Goal: Information Seeking & Learning: Learn about a topic

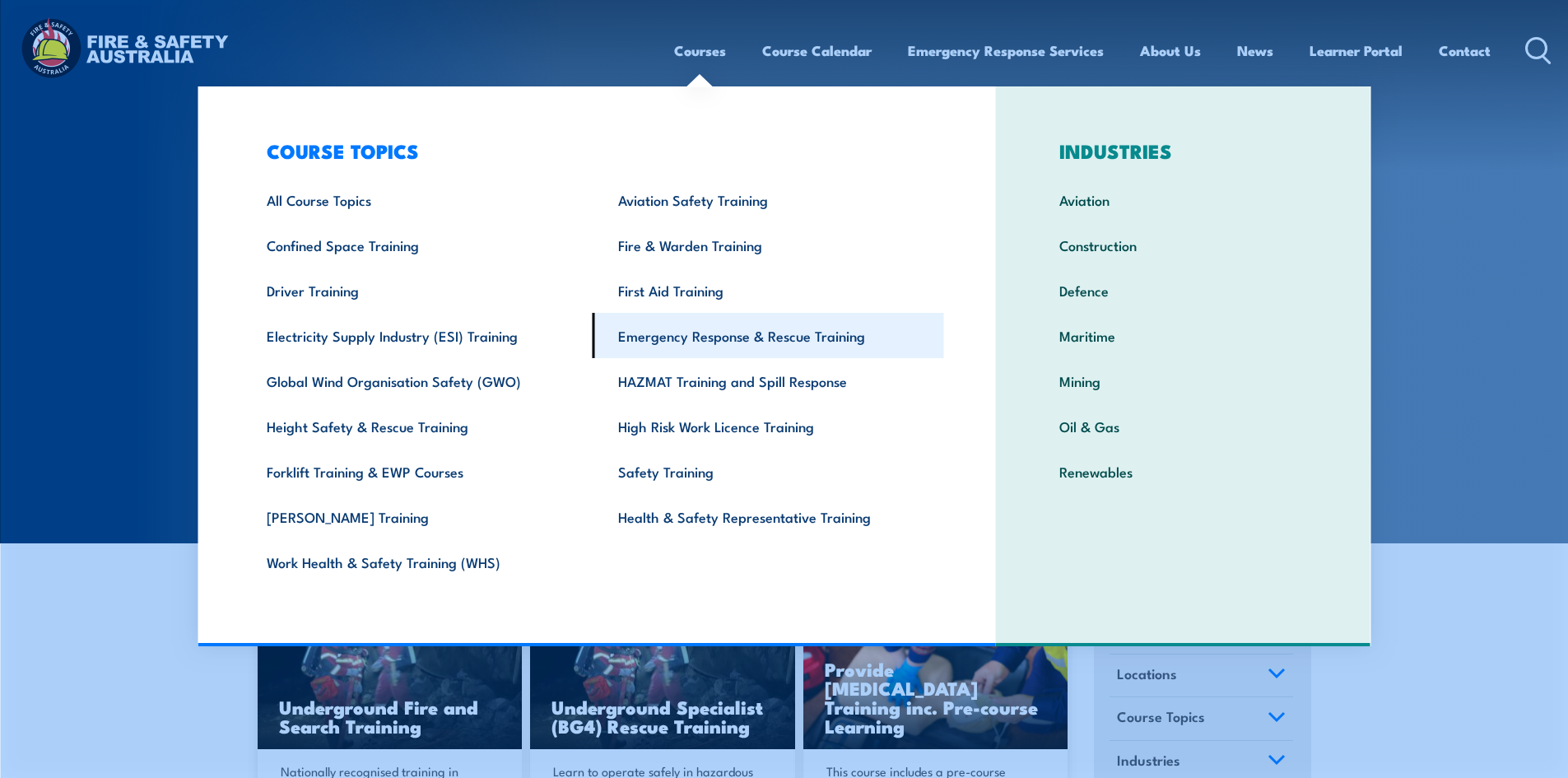
click at [629, 336] on link "Emergency Response & Rescue Training" at bounding box center [768, 336] width 351 height 45
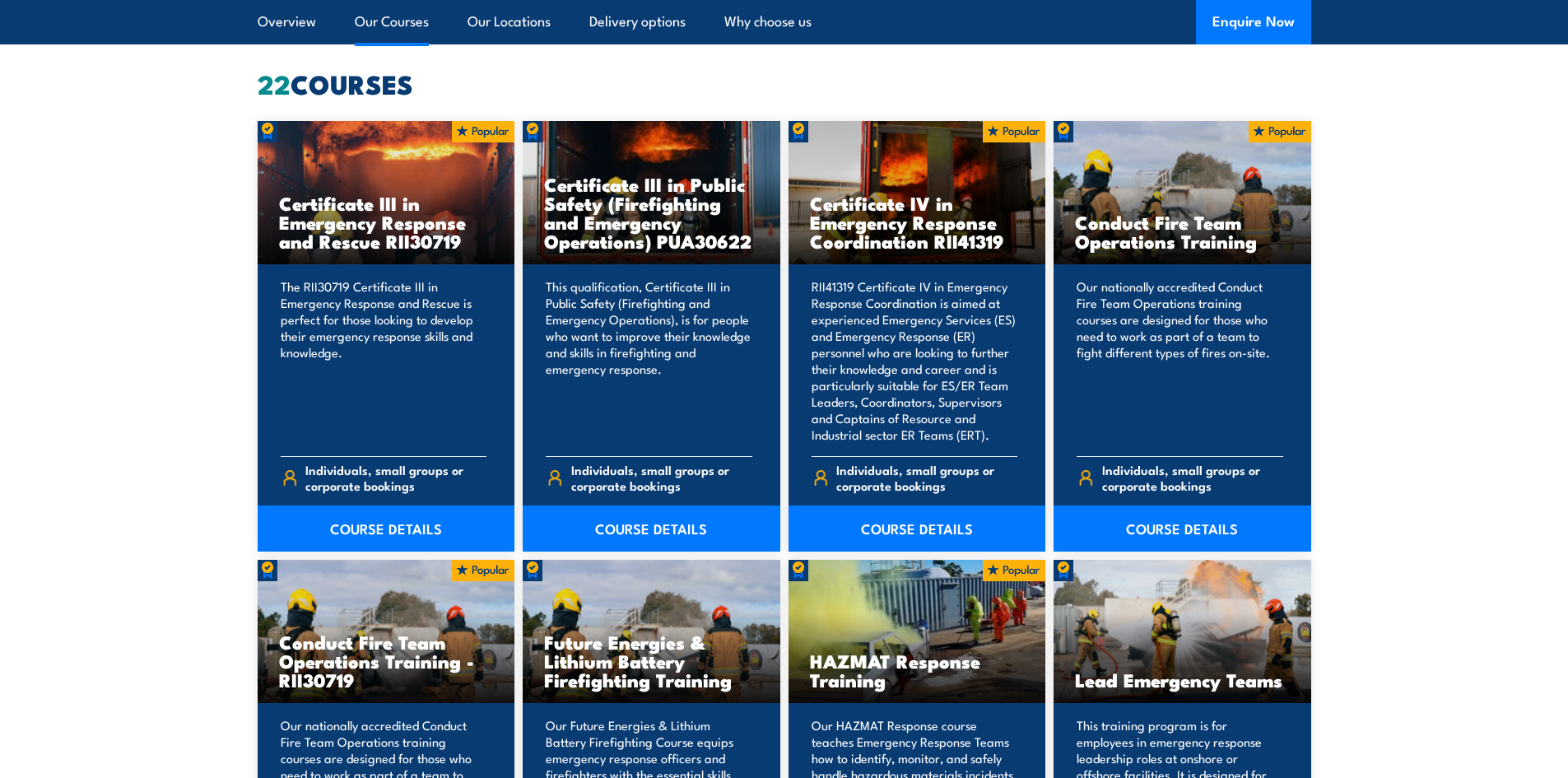
scroll to position [1400, 0]
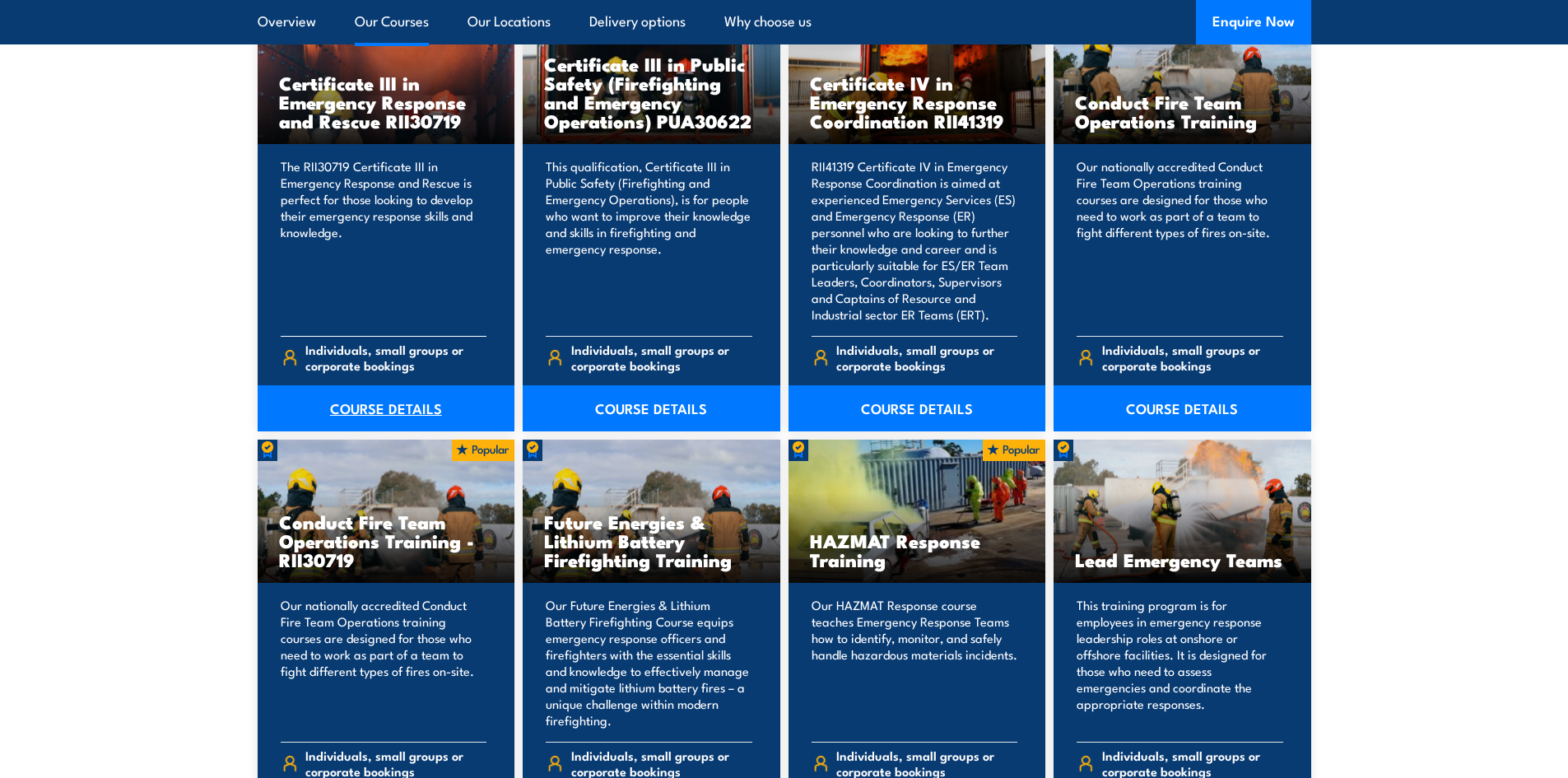
click at [358, 405] on link "COURSE DETAILS" at bounding box center [386, 408] width 257 height 46
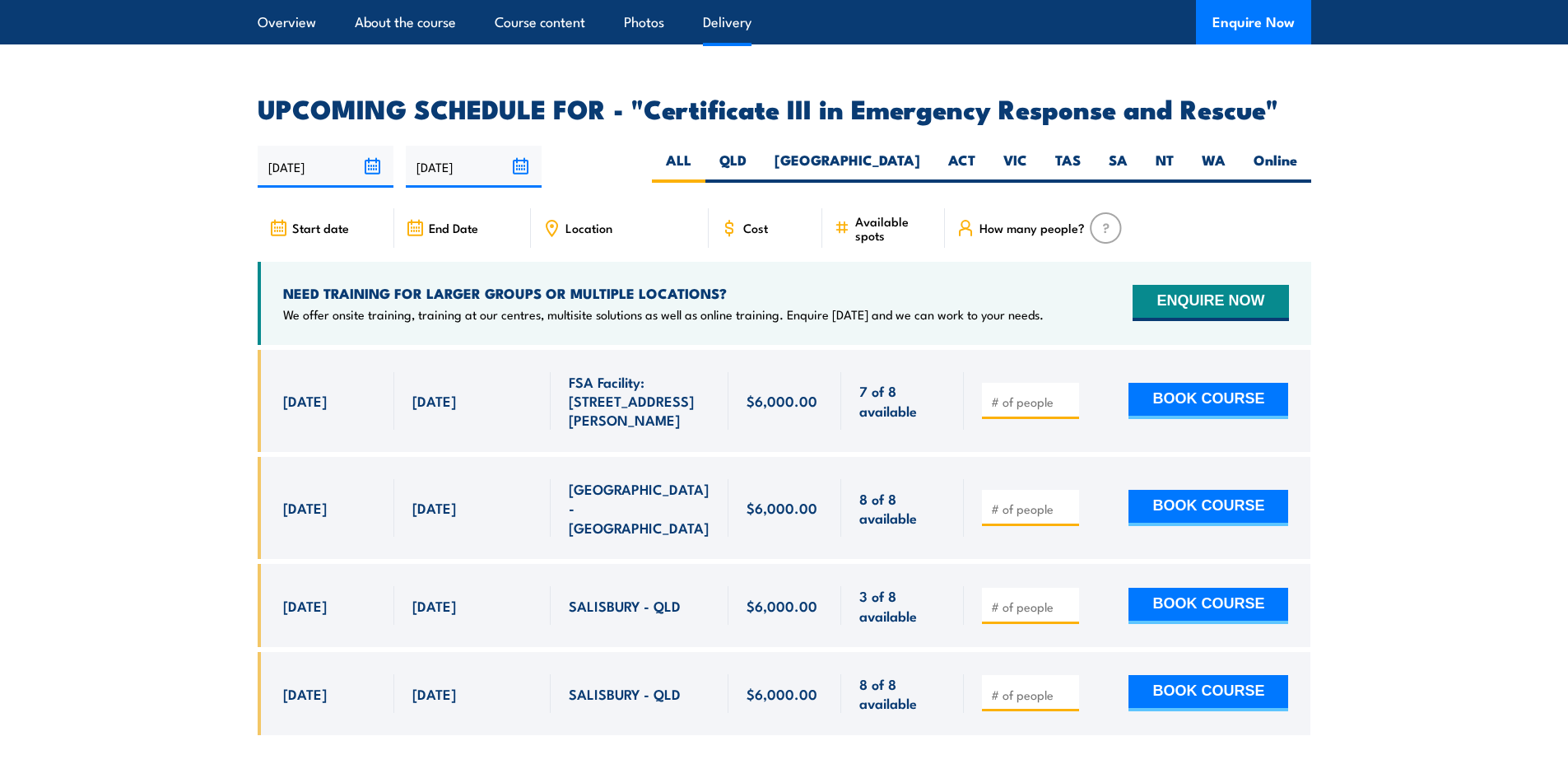
scroll to position [4034, 0]
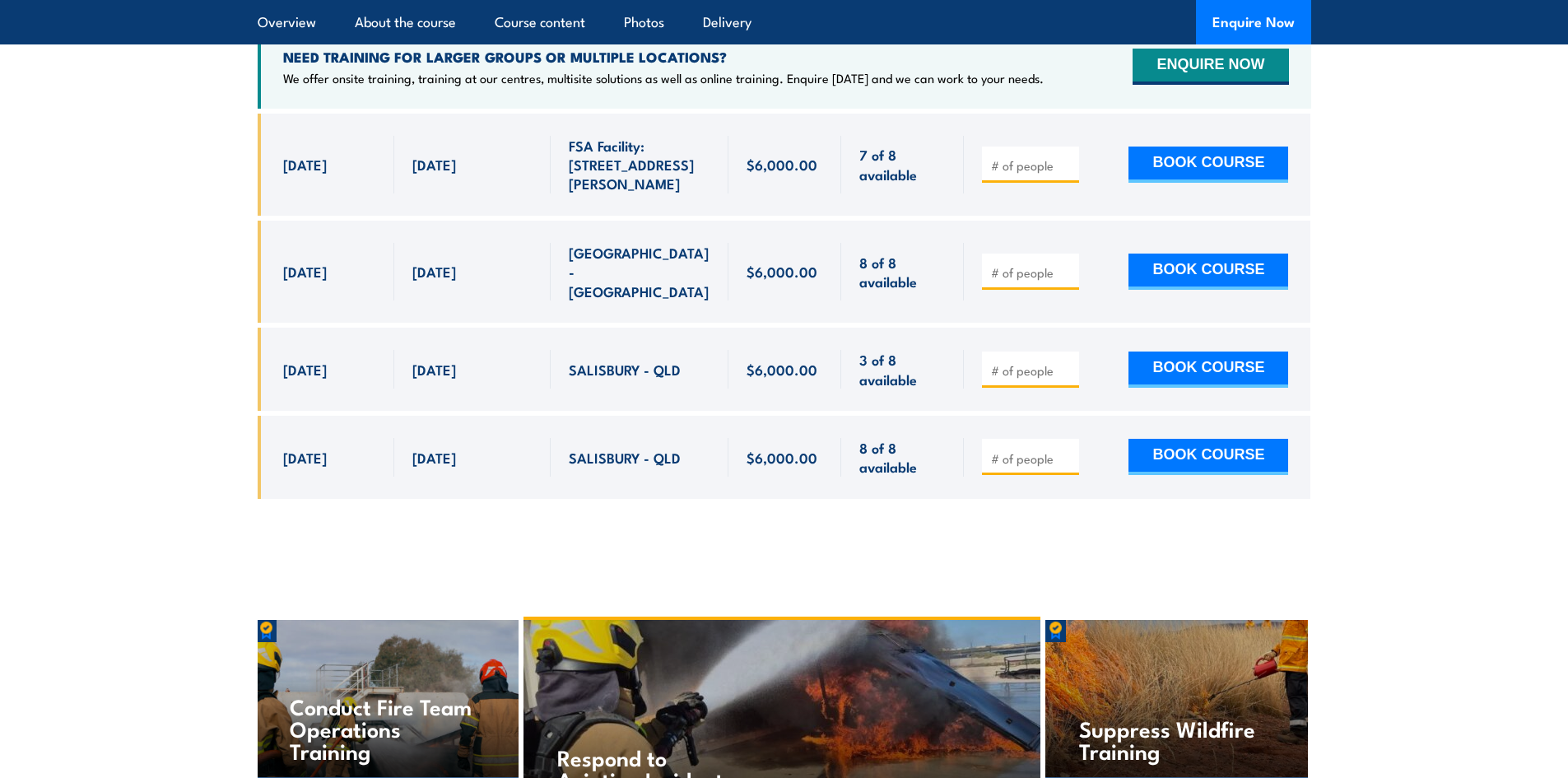
click at [193, 204] on section "UPCOMING SCHEDULE FOR - "Certificate III in Emergency Response and Rescue" 12/0…" at bounding box center [784, 192] width 1568 height 664
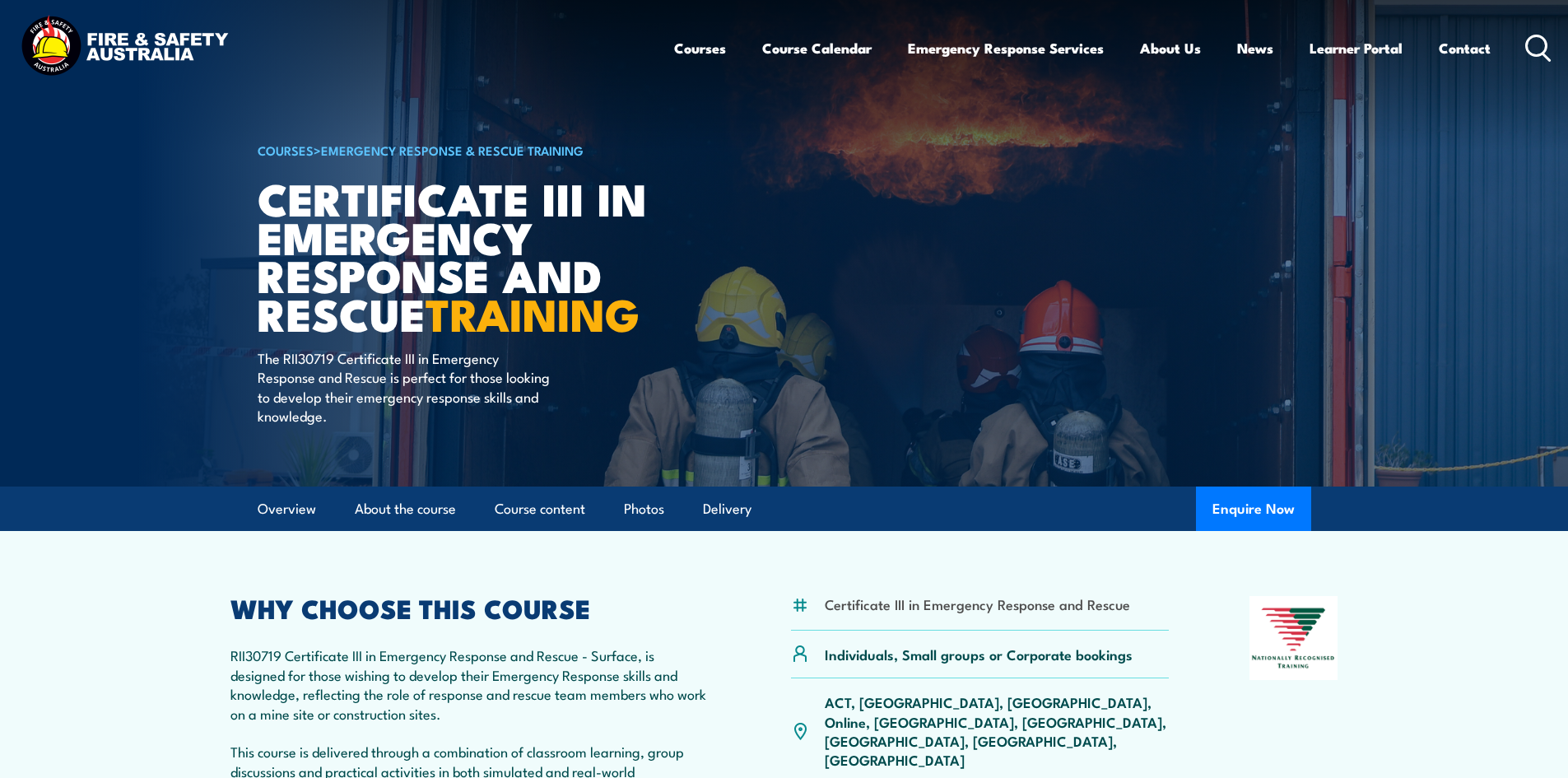
scroll to position [0, 0]
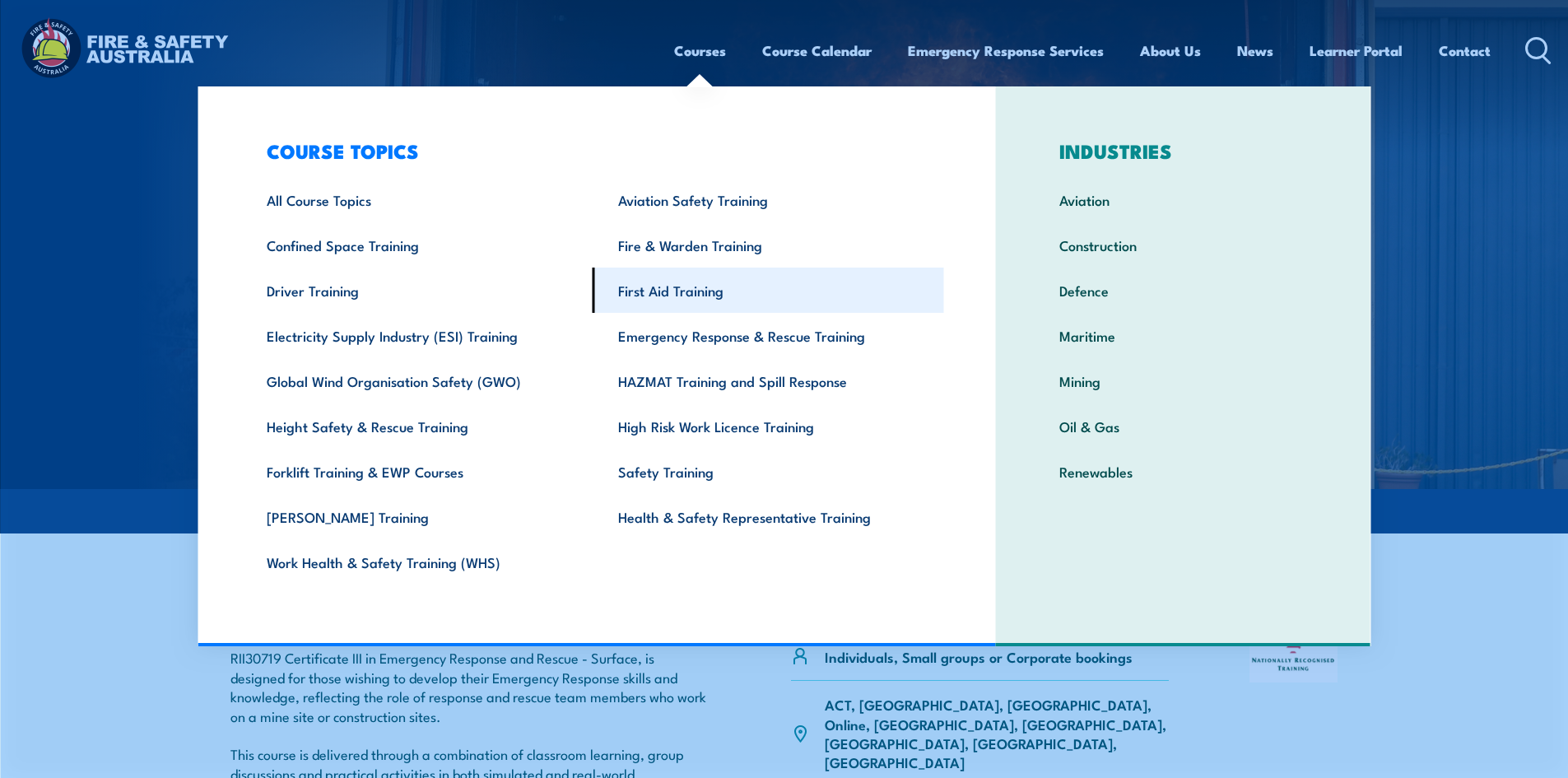
click at [657, 288] on link "First Aid Training" at bounding box center [768, 290] width 351 height 45
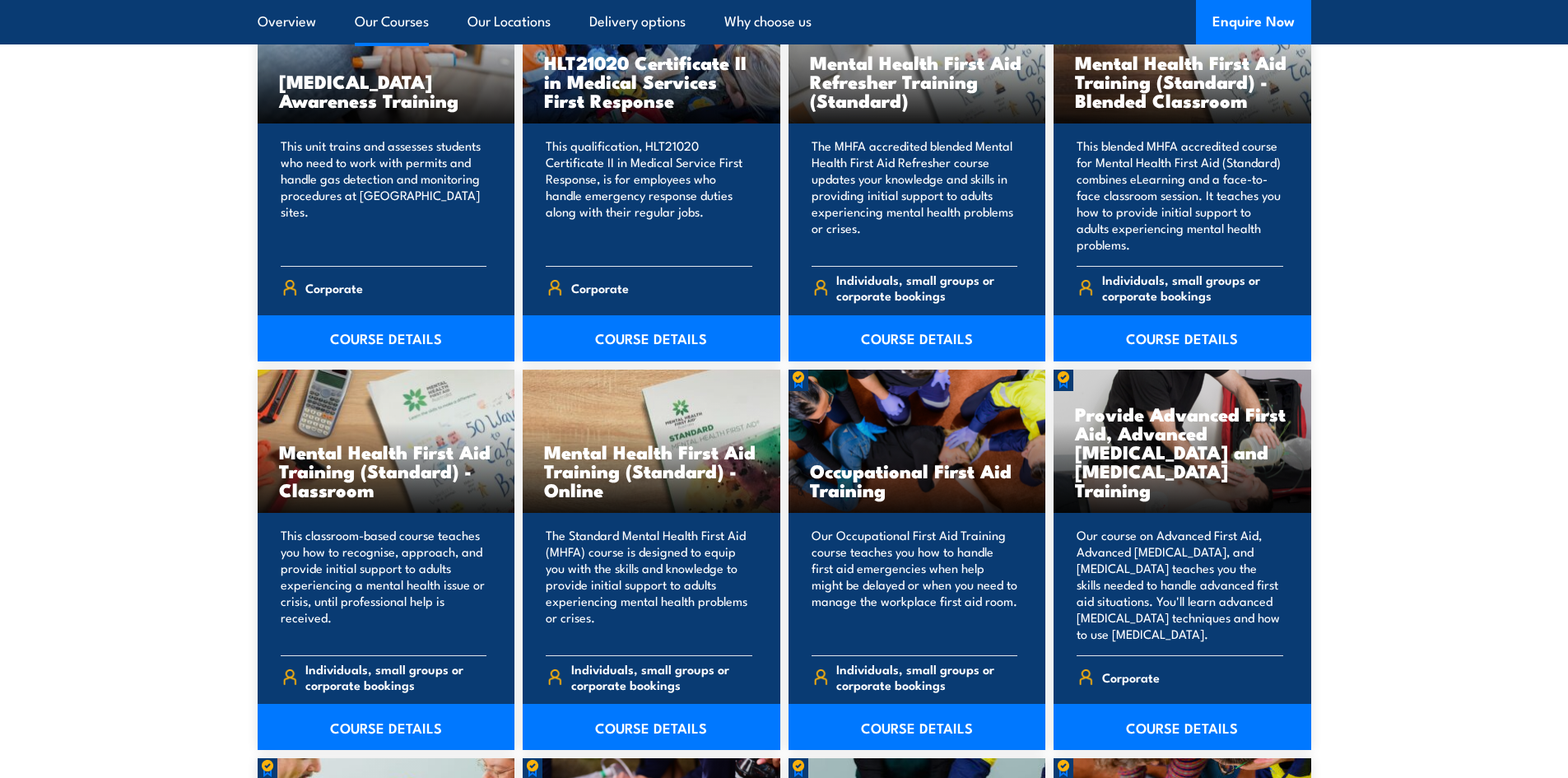
scroll to position [1482, 0]
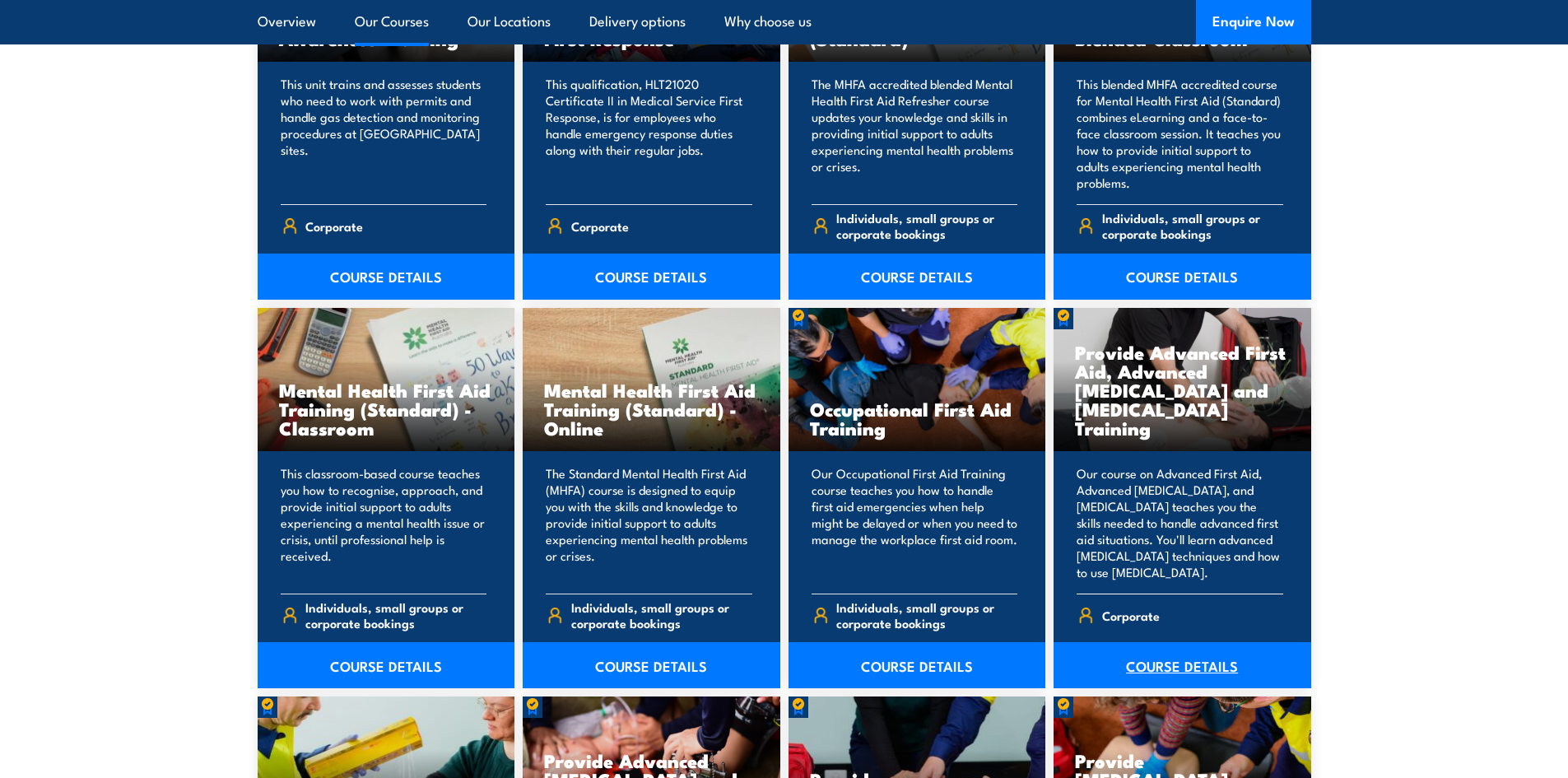
click at [1154, 667] on link "COURSE DETAILS" at bounding box center [1182, 665] width 257 height 46
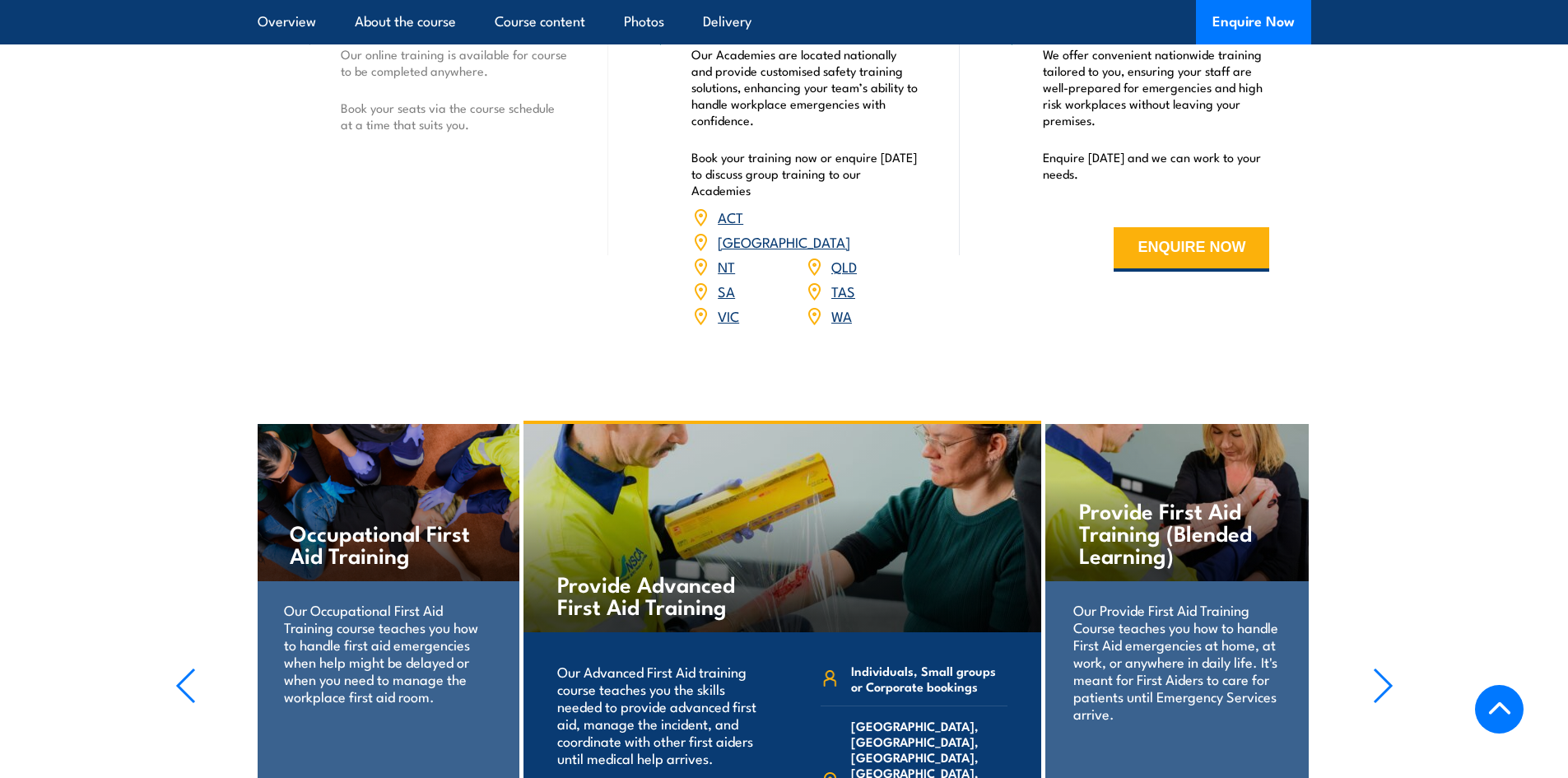
scroll to position [2799, 0]
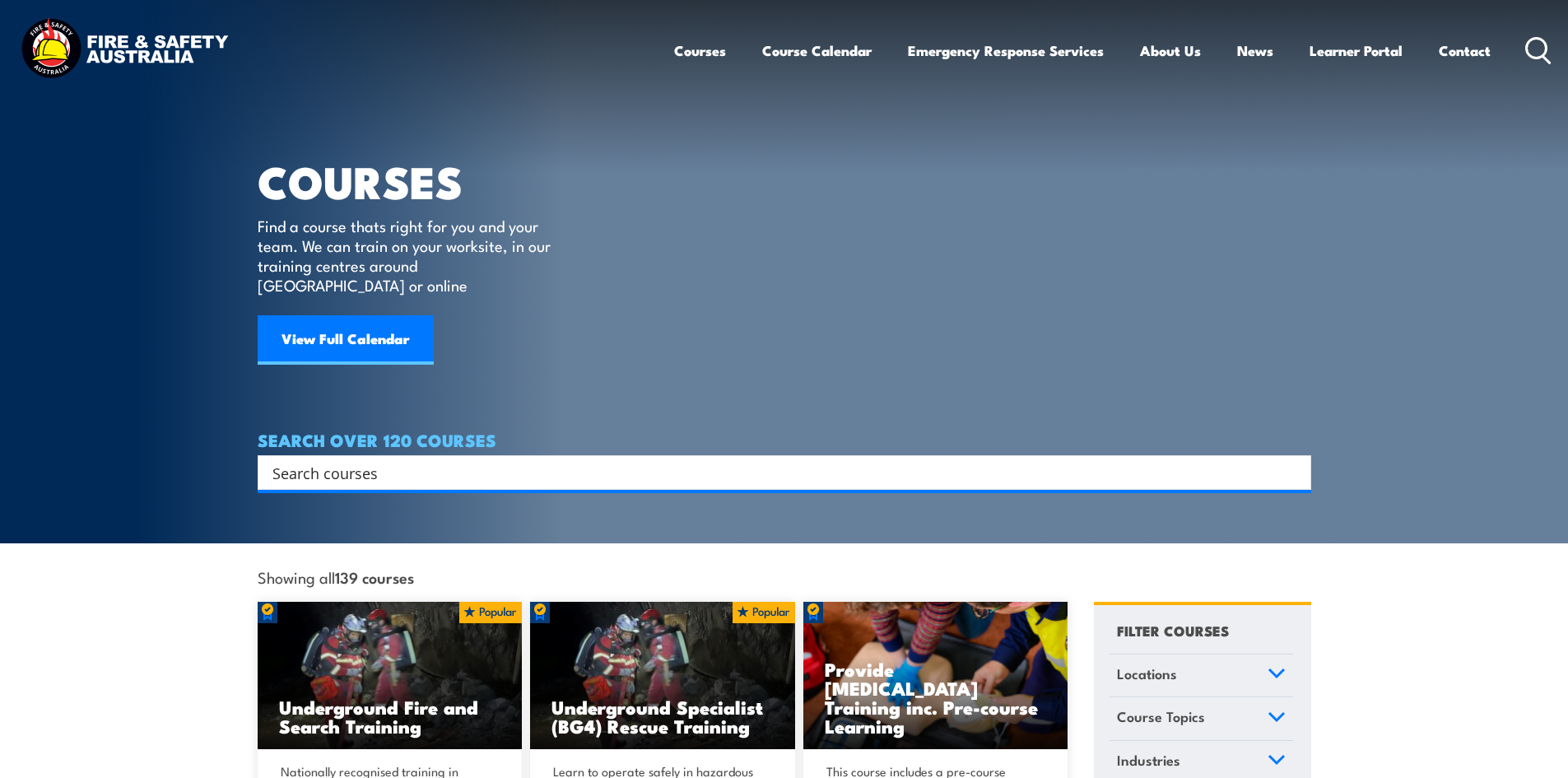
click at [429, 460] on input "Search input" at bounding box center [773, 472] width 1002 height 24
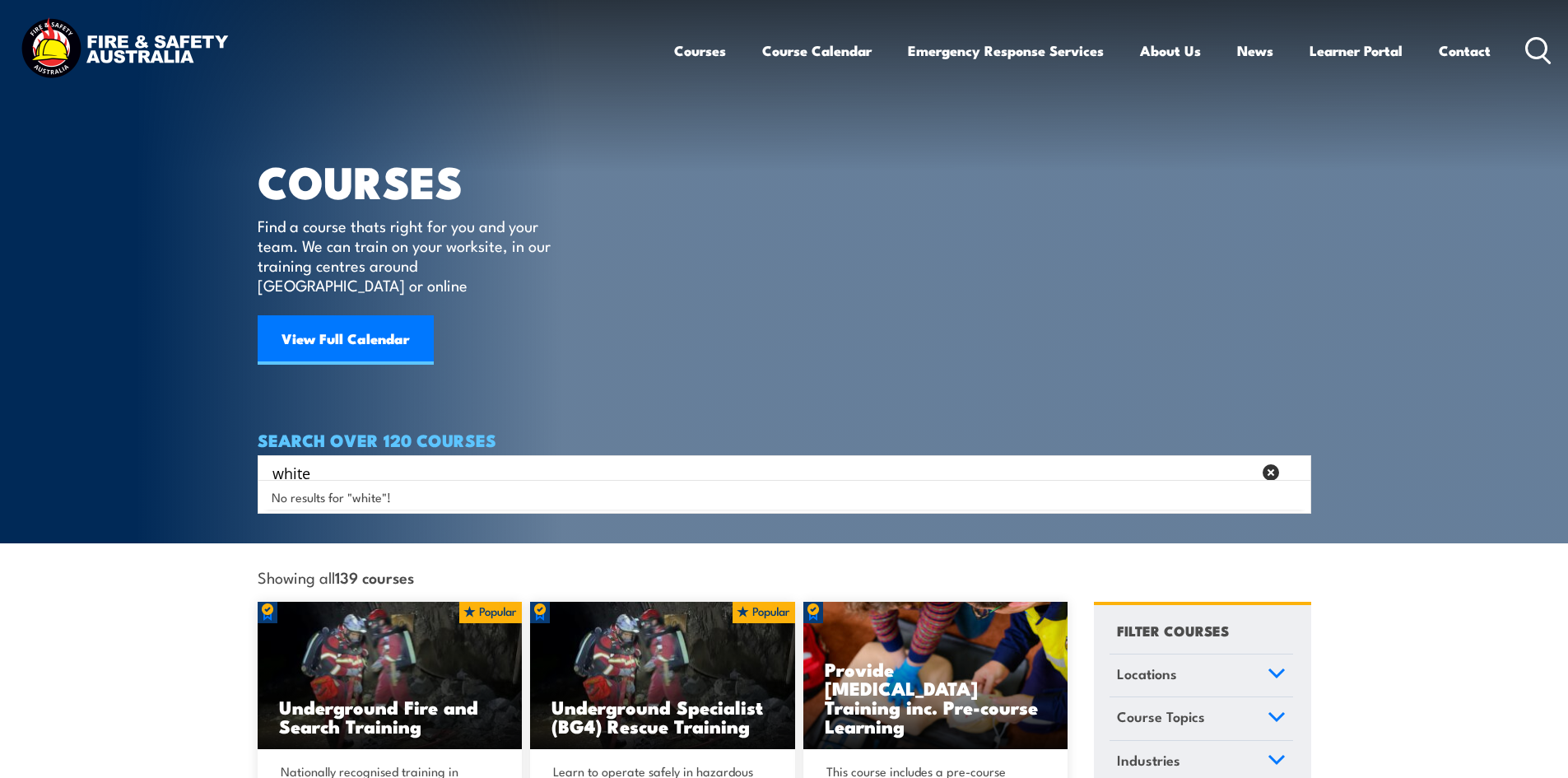
type input "white"
click at [519, 370] on div "COURSES Find a course thats right for you and your team. We can train on your w…" at bounding box center [415, 203] width 317 height 406
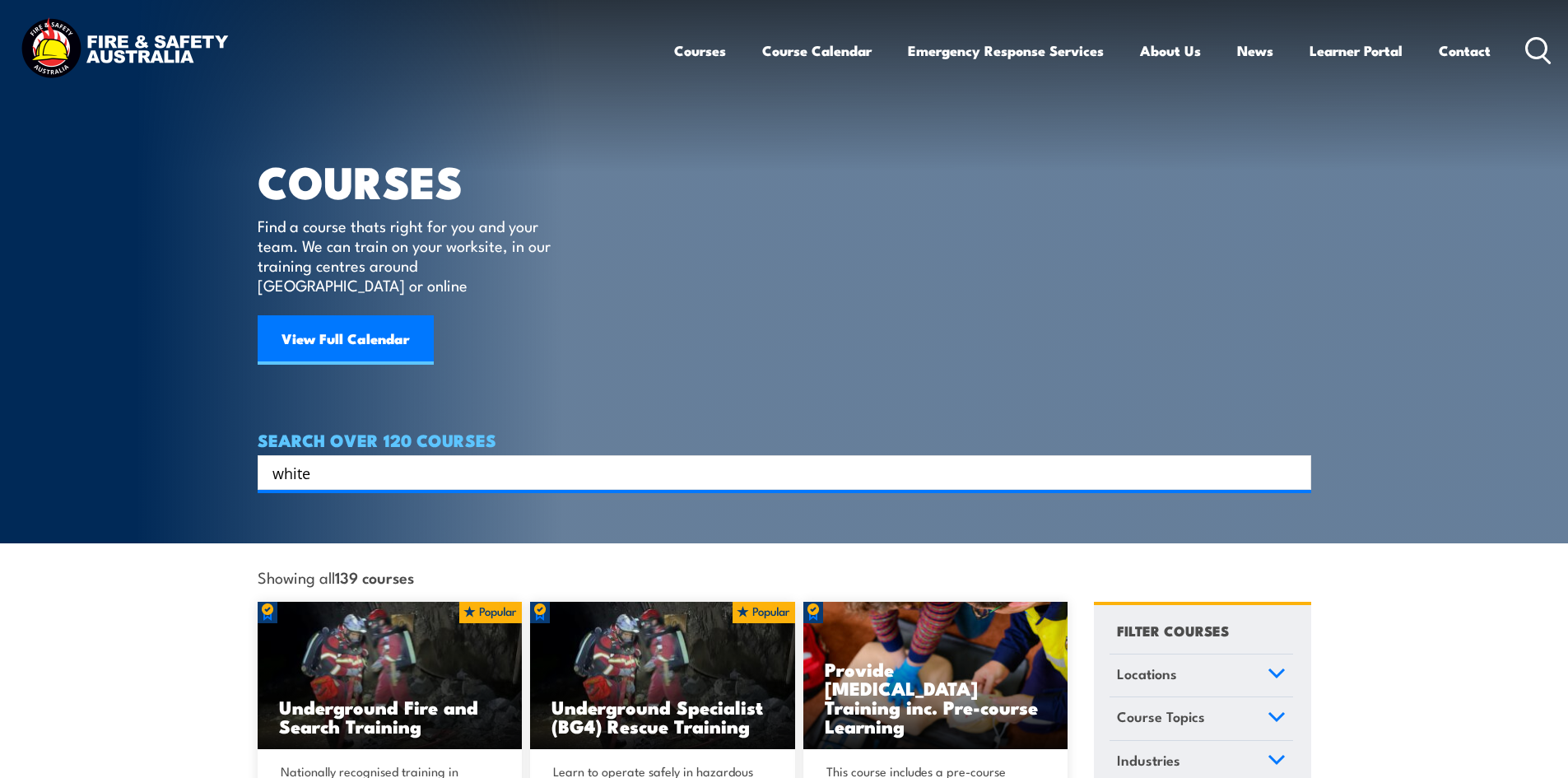
click at [545, 365] on div "COURSES Find a course thats right for you and your team. We can train on your w…" at bounding box center [415, 203] width 317 height 406
click at [553, 357] on div "COURSES Find a course thats right for you and your team. We can train on your w…" at bounding box center [415, 203] width 317 height 406
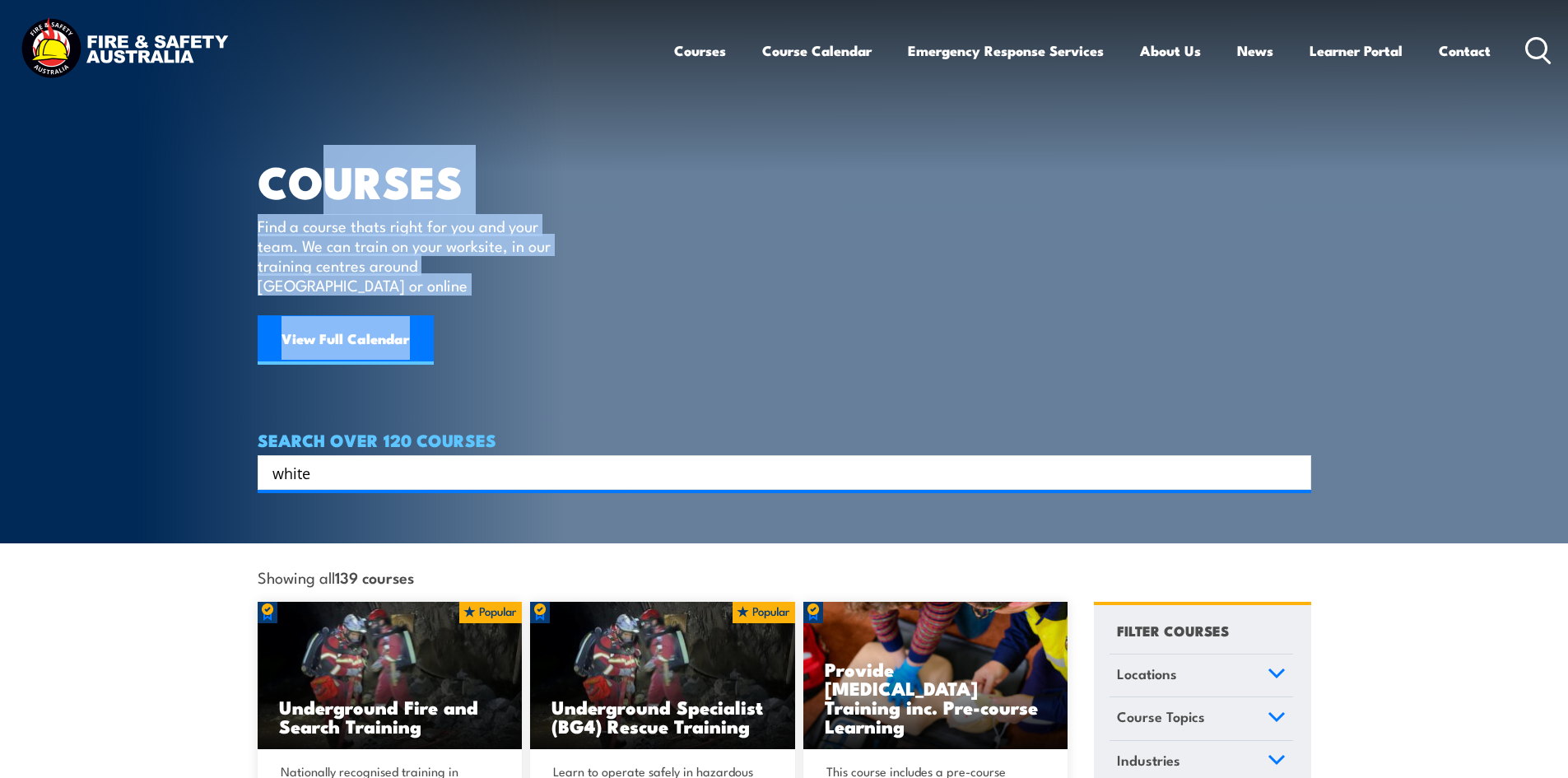
drag, startPoint x: 531, startPoint y: 283, endPoint x: 321, endPoint y: 199, distance: 226.2
click at [321, 199] on div "COURSES Find a course thats right for you and your team. We can train on your w…" at bounding box center [415, 203] width 317 height 406
click at [438, 242] on p "Find a course thats right for you and your team. We can train on your worksite,…" at bounding box center [407, 255] width 300 height 79
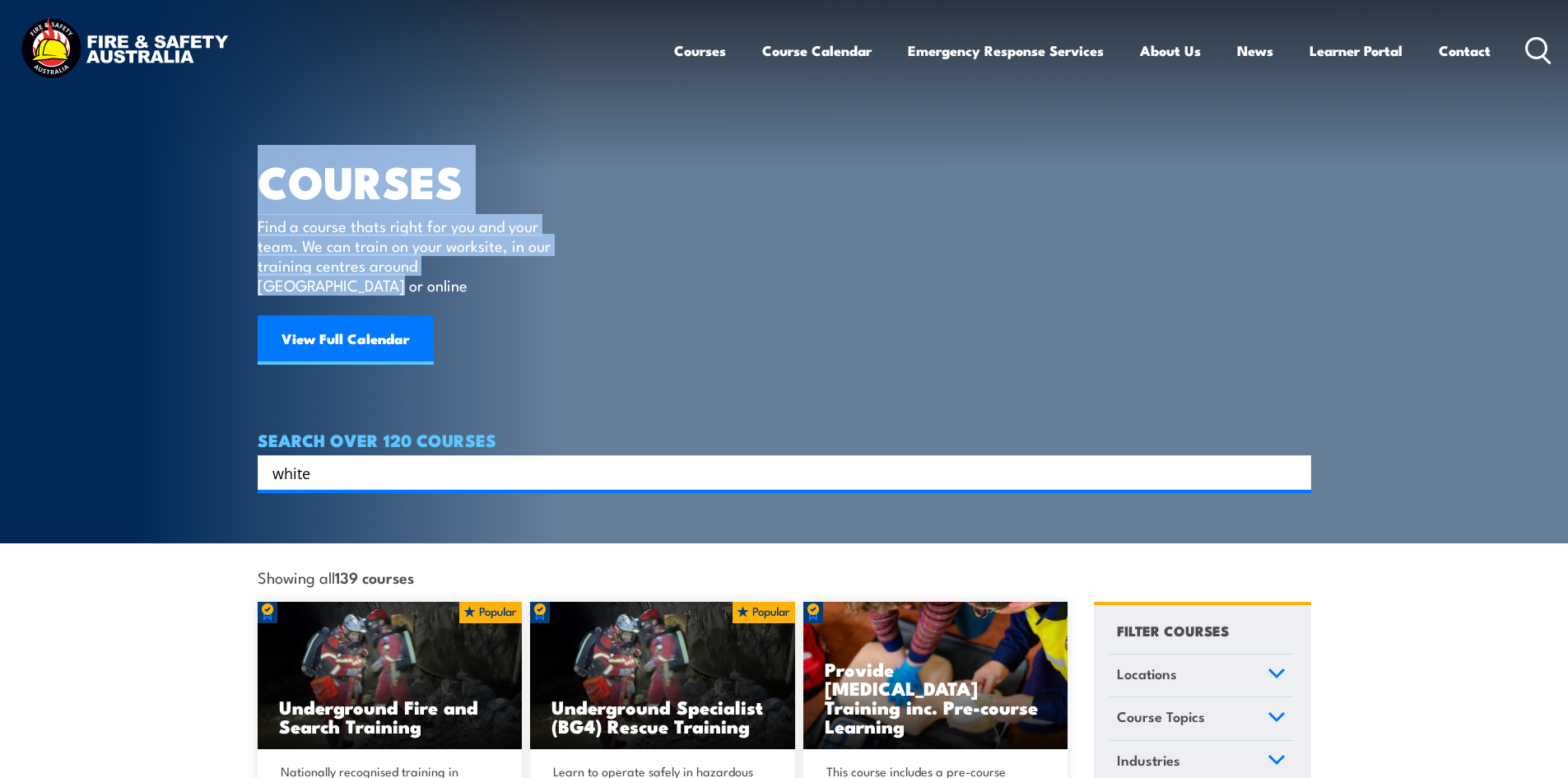
drag, startPoint x: 530, startPoint y: 275, endPoint x: 580, endPoint y: 213, distance: 79.6
click at [180, 196] on section "COURSES Find a course thats right for you and your team. We can train on your w…" at bounding box center [784, 272] width 1568 height 543
click at [596, 214] on article "COURSES Find a course thats right for you and your team. We can train on your w…" at bounding box center [784, 245] width 1053 height 490
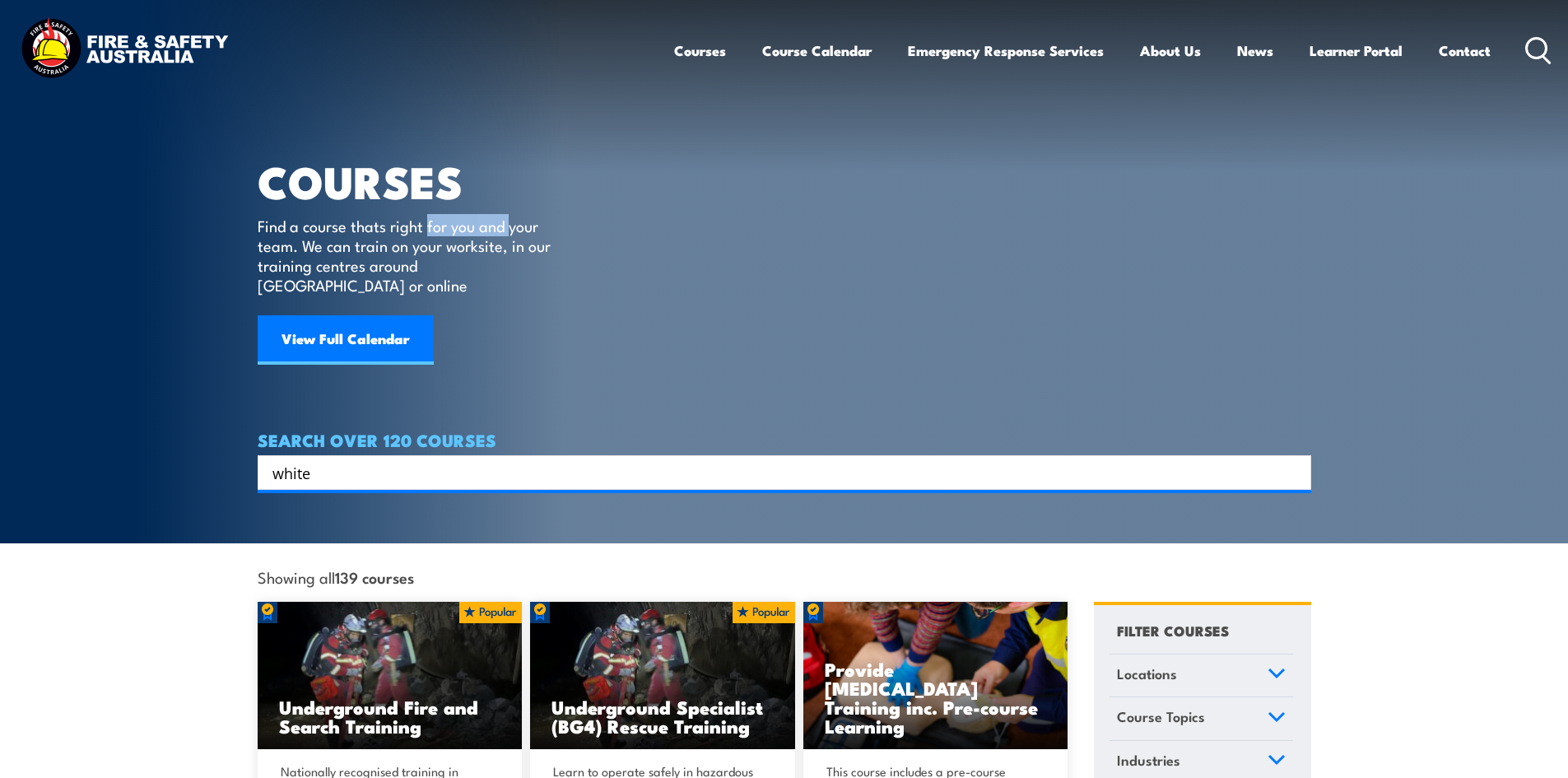
drag, startPoint x: 509, startPoint y: 221, endPoint x: 428, endPoint y: 225, distance: 81.1
click at [428, 225] on p "Find a course thats right for you and your team. We can train on your worksite,…" at bounding box center [407, 255] width 300 height 79
click at [557, 231] on p "Find a course thats right for you and your team. We can train on your worksite,…" at bounding box center [407, 255] width 300 height 79
